Goal: Find specific page/section

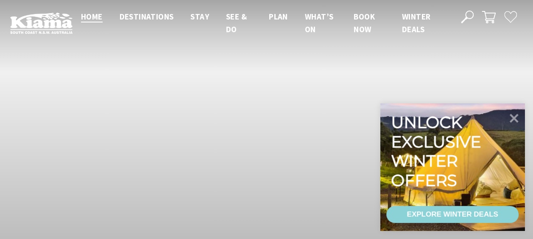
scroll to position [152, 539]
click at [517, 116] on icon at bounding box center [514, 118] width 20 height 20
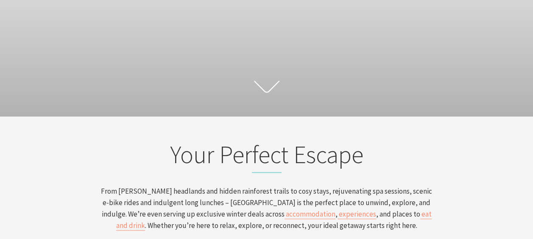
scroll to position [0, 0]
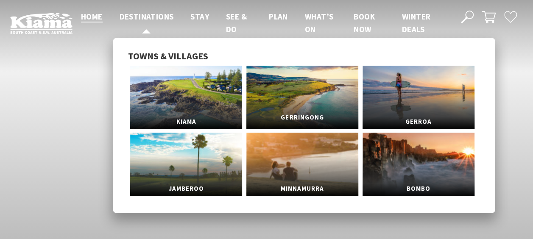
click at [297, 89] on link "Gerringong" at bounding box center [302, 98] width 112 height 64
